Goal: Transaction & Acquisition: Subscribe to service/newsletter

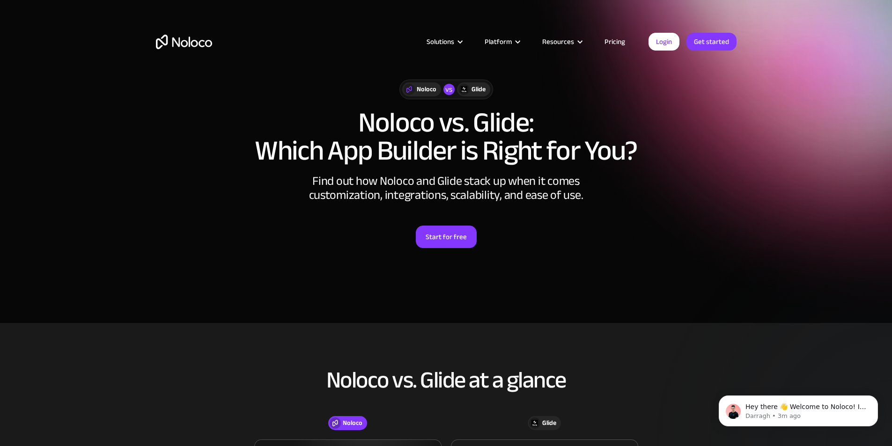
click at [609, 41] on link "Pricing" at bounding box center [615, 42] width 44 height 12
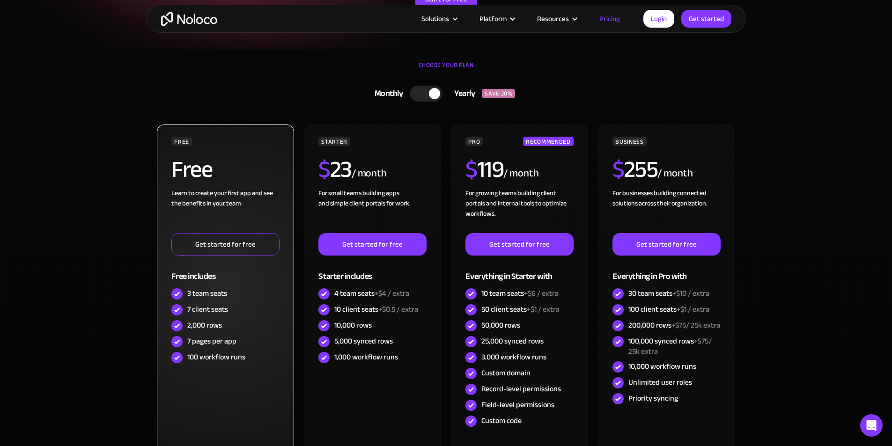
click at [249, 237] on link "Get started for free" at bounding box center [225, 244] width 108 height 22
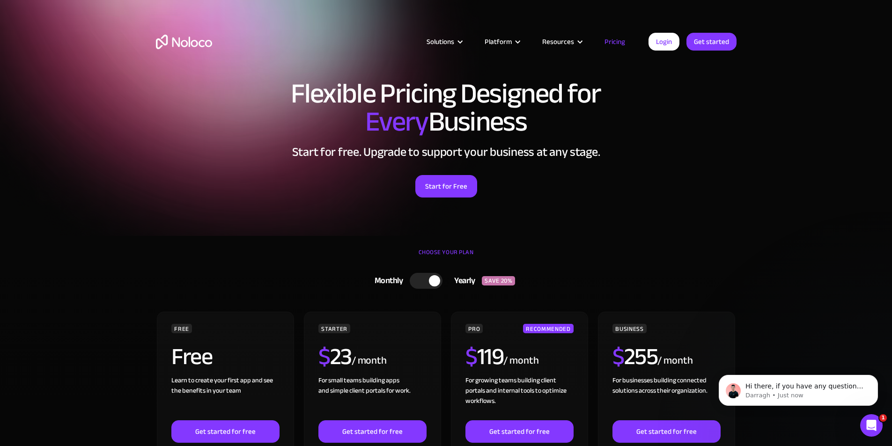
click at [436, 287] on div at bounding box center [426, 281] width 33 height 16
click at [436, 287] on div at bounding box center [430, 281] width 33 height 16
click at [204, 46] on img "home" at bounding box center [184, 42] width 56 height 15
